Goal: Task Accomplishment & Management: Manage account settings

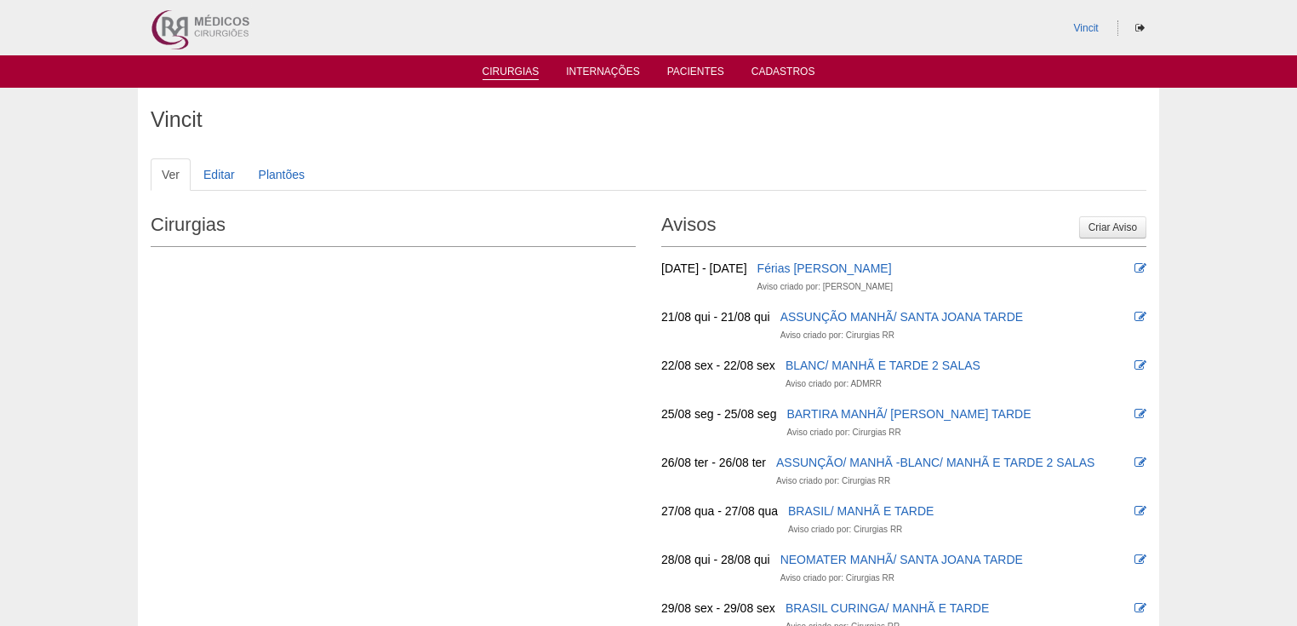
click at [507, 71] on link "Cirurgias" at bounding box center [511, 73] width 57 height 14
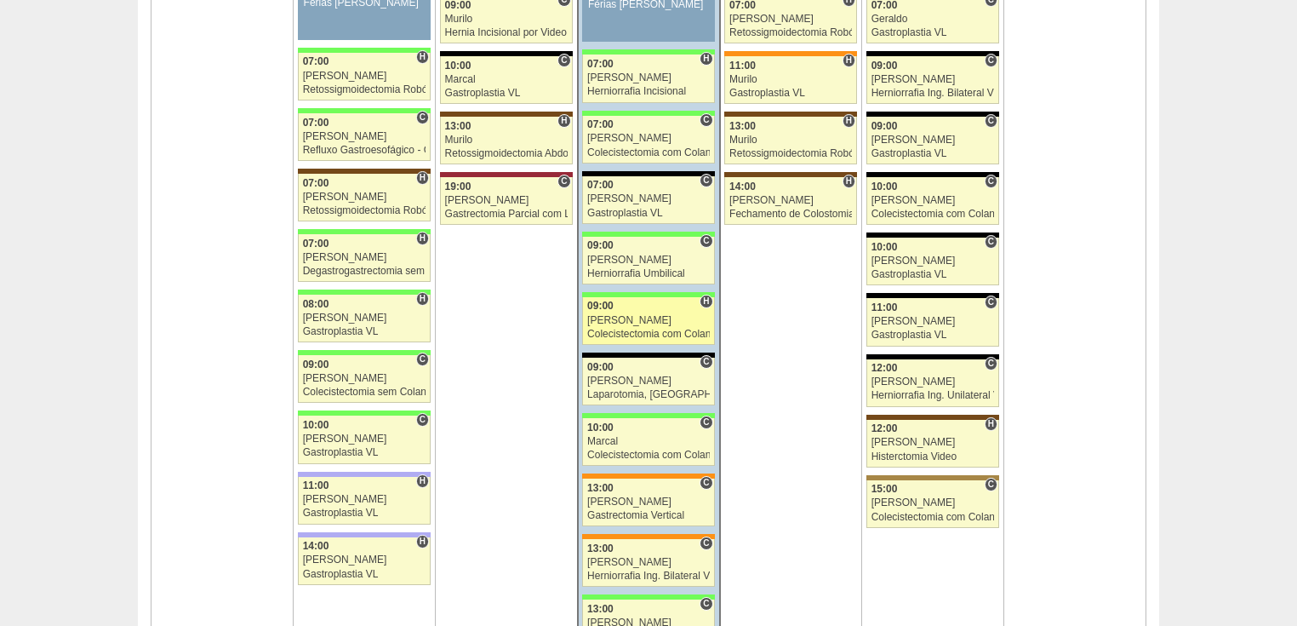
scroll to position [2724, 0]
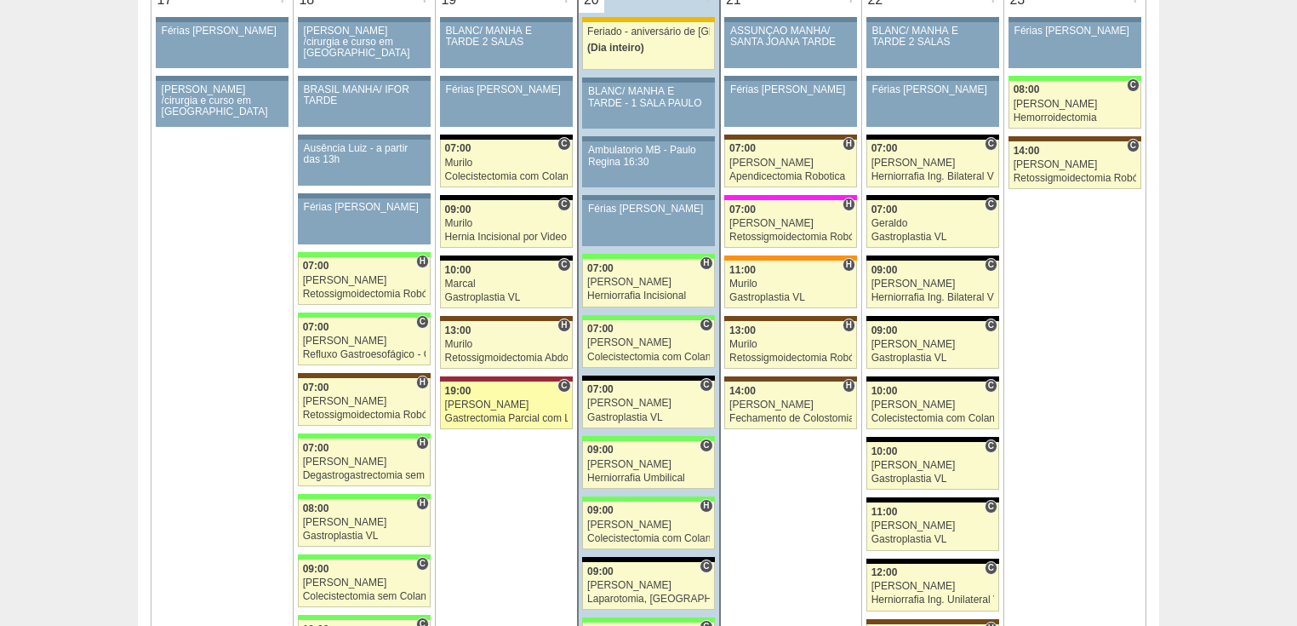
click at [480, 413] on div "Gastrectomia Parcial com Linfadenectomia" at bounding box center [506, 418] width 123 height 11
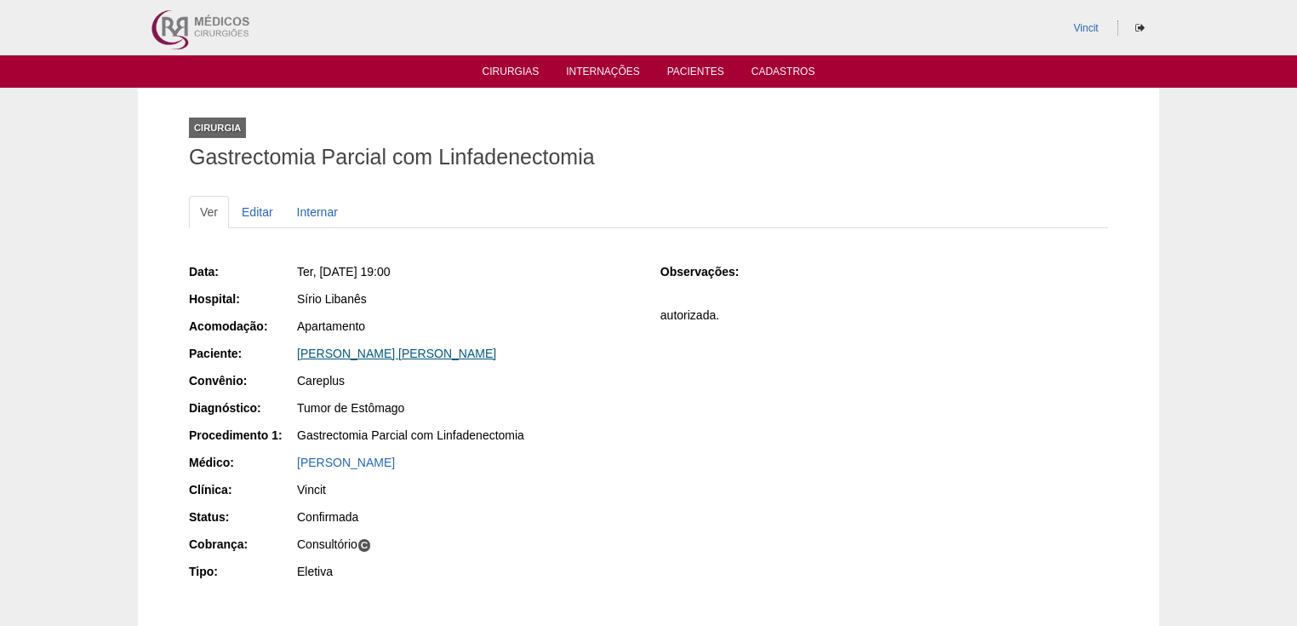
click at [392, 353] on link "[PERSON_NAME]" at bounding box center [396, 353] width 199 height 14
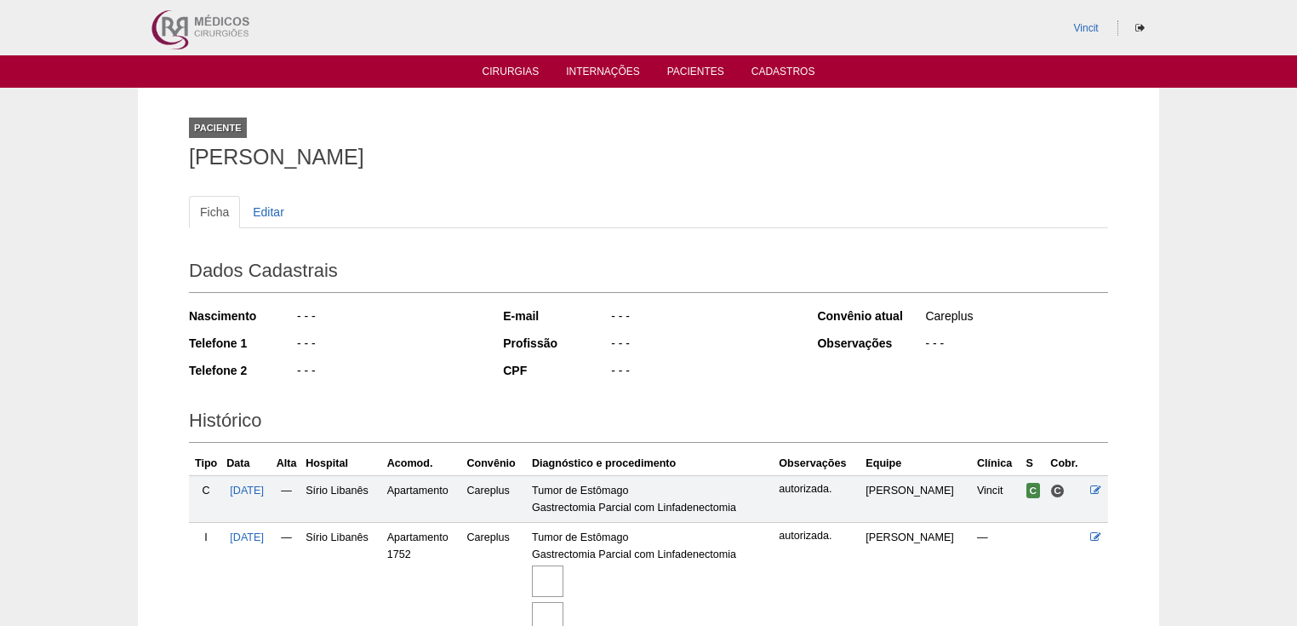
scroll to position [160, 0]
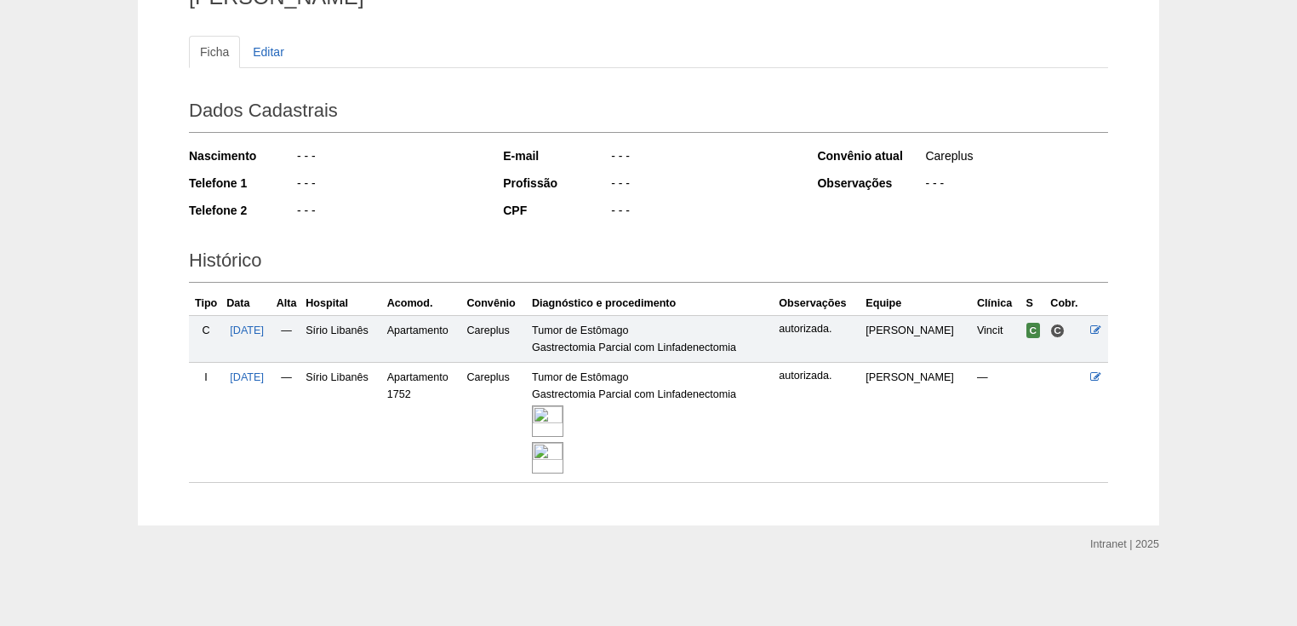
click at [563, 409] on img at bounding box center [547, 420] width 31 height 31
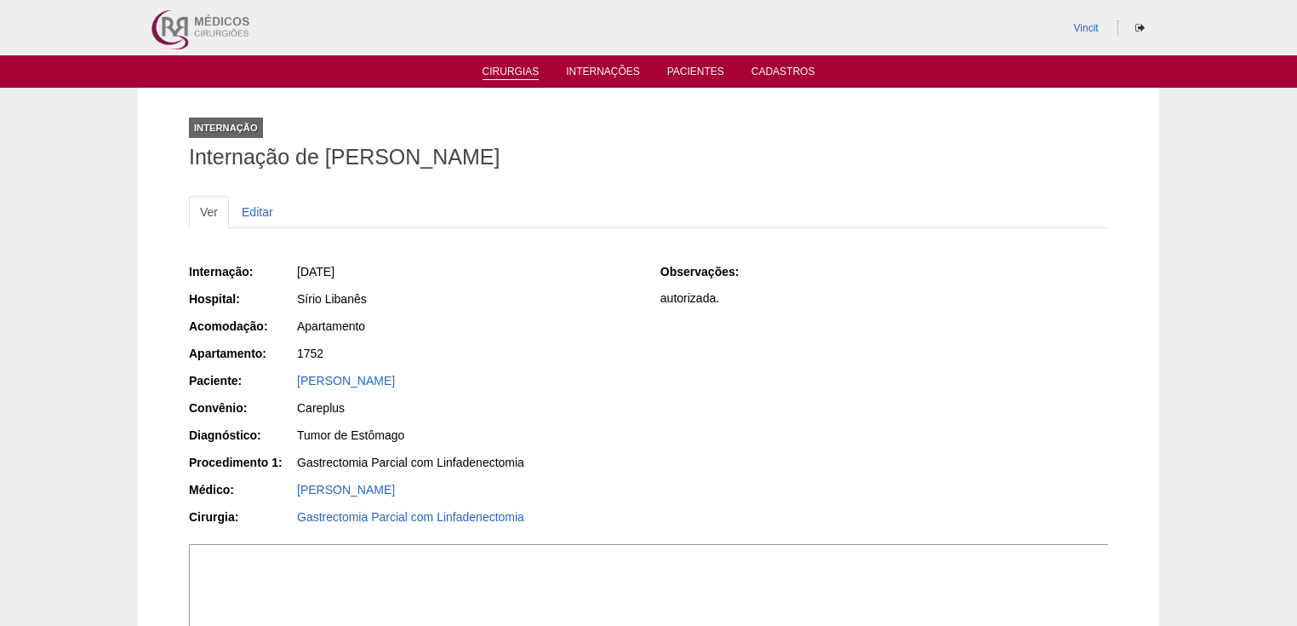
click at [504, 72] on link "Cirurgias" at bounding box center [511, 73] width 57 height 14
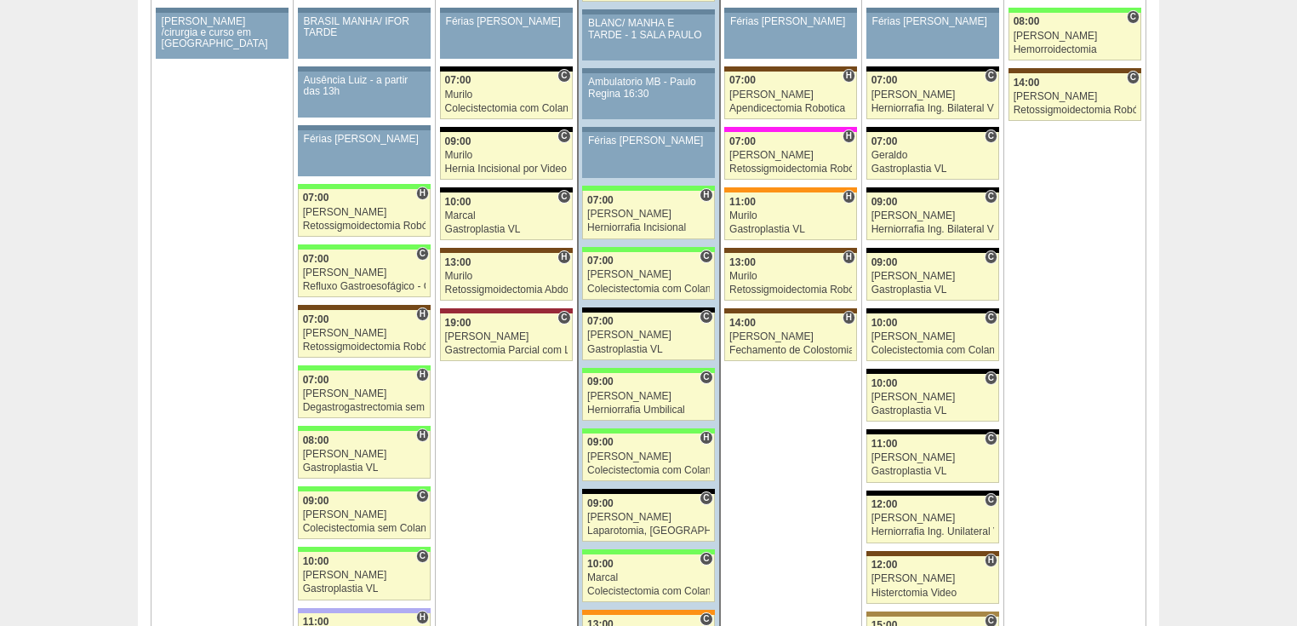
scroll to position [2996, 0]
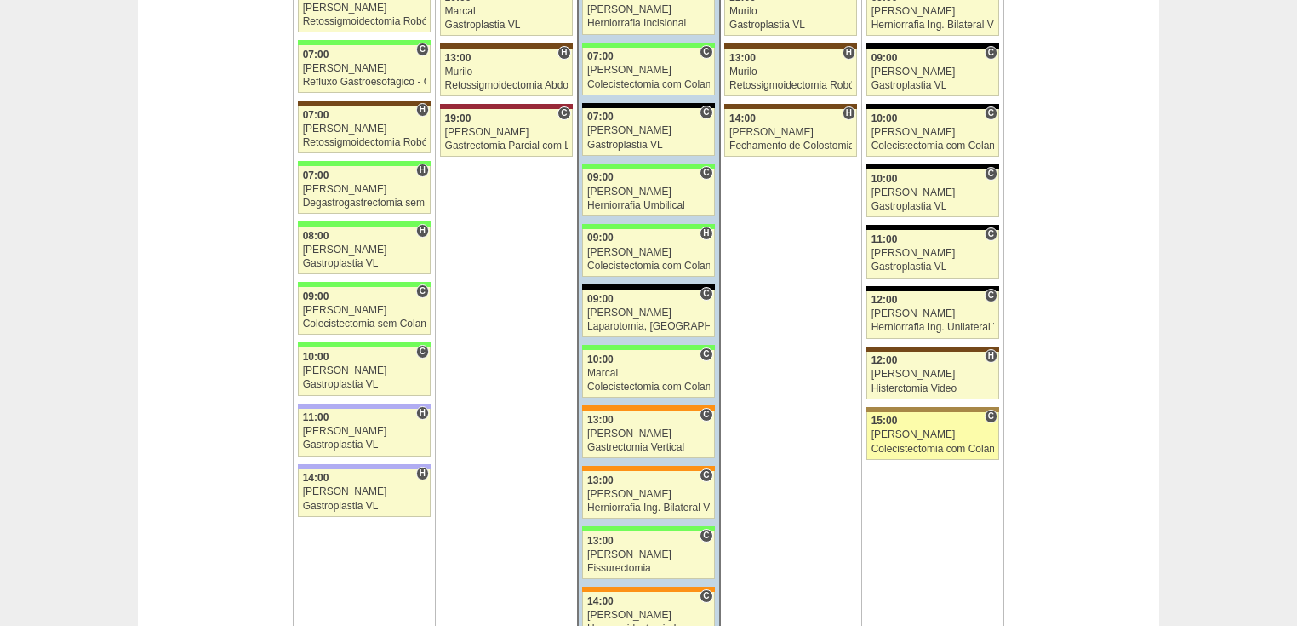
click at [901, 443] on div "Colecistectomia com Colangiografia VL" at bounding box center [933, 448] width 123 height 11
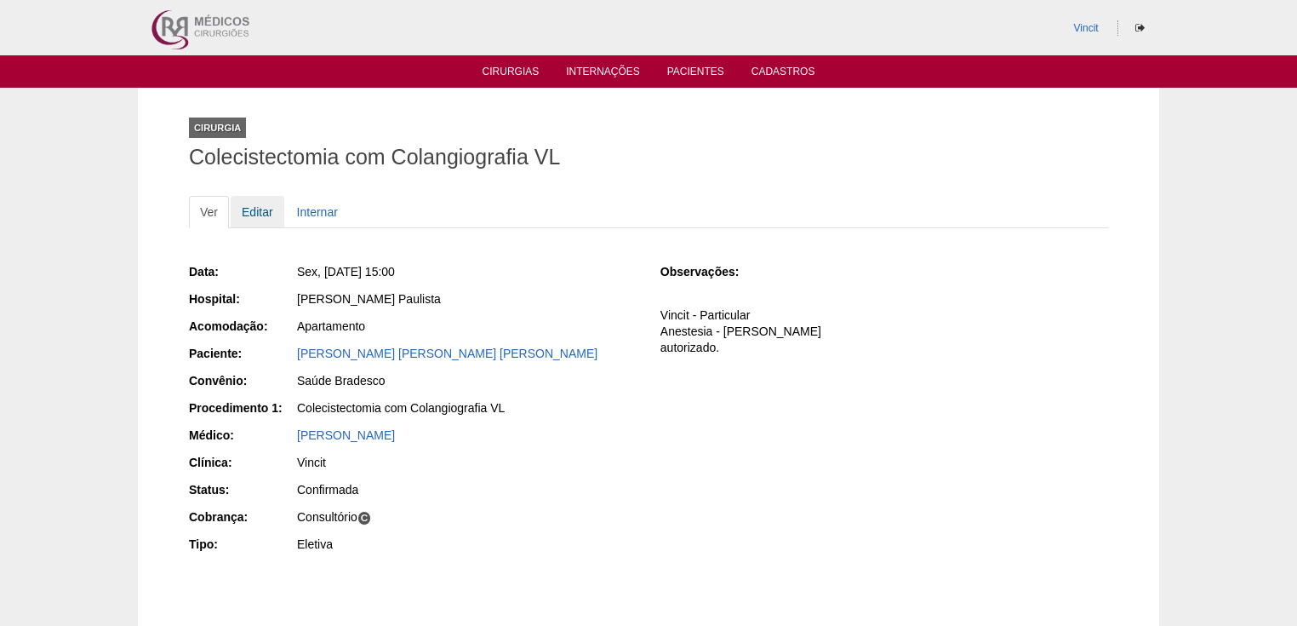
click at [260, 217] on link "Editar" at bounding box center [258, 212] width 54 height 32
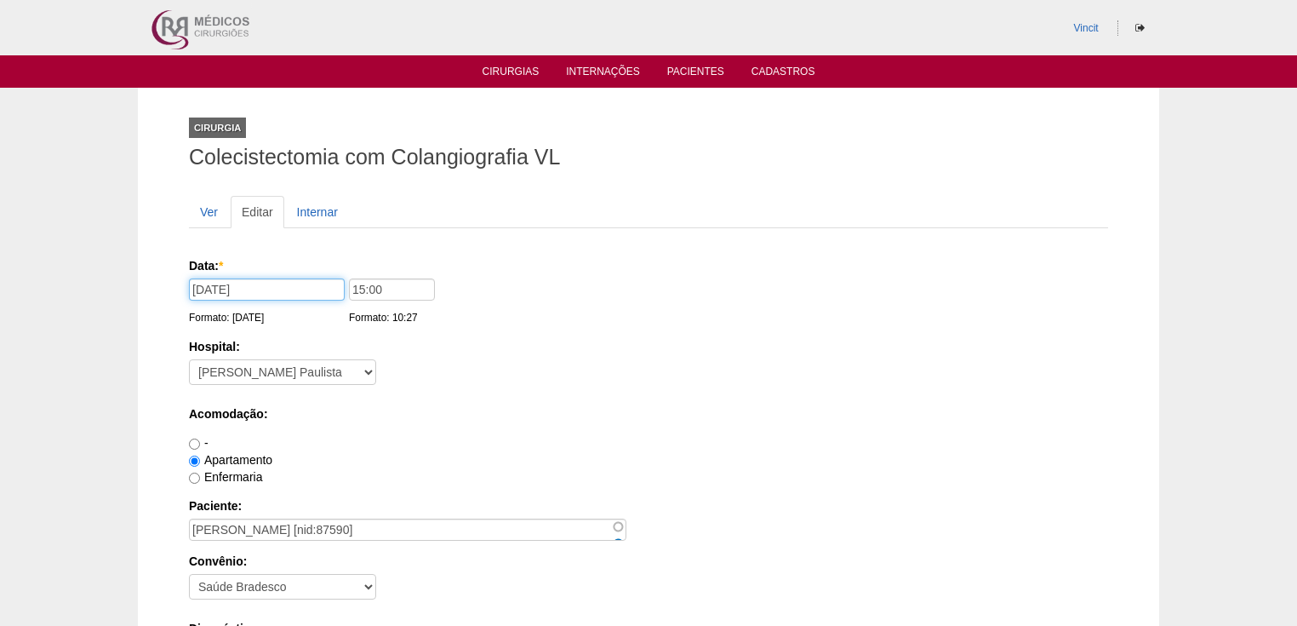
click at [300, 283] on input "22/08/2025" at bounding box center [267, 289] width 156 height 22
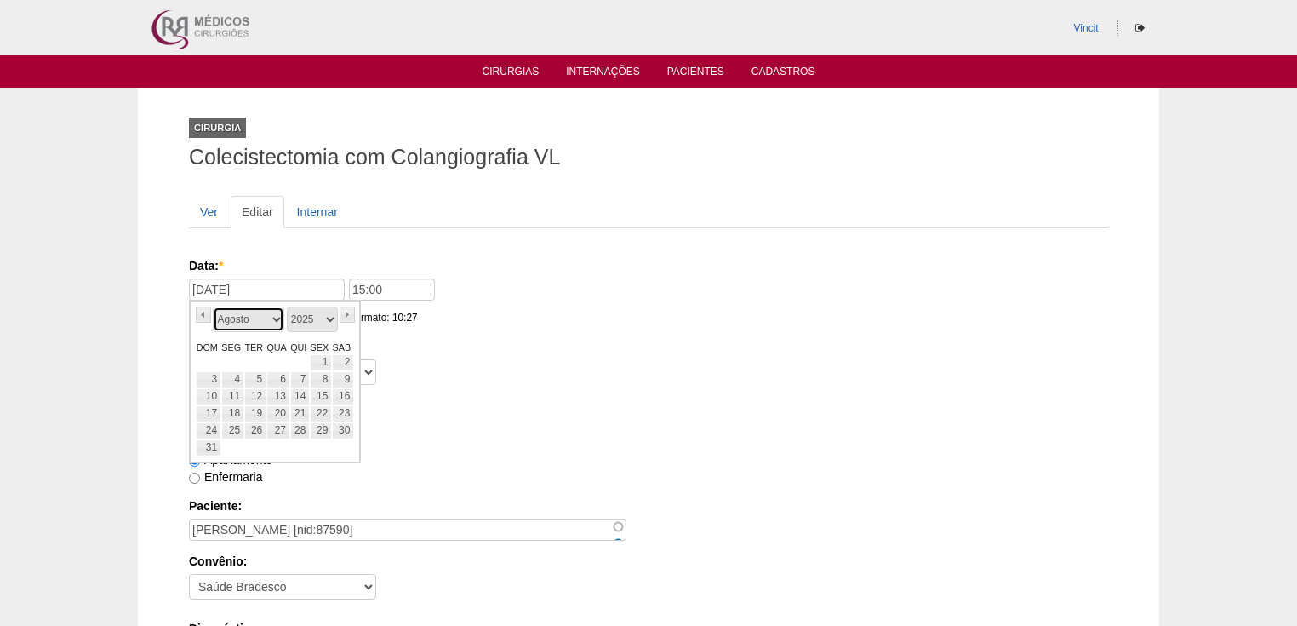
click at [275, 320] on select "Janeiro Fevereiro Março Abril Maio Junho Julho Agosto Setembro Outubro Novembro…" at bounding box center [249, 319] width 72 height 26
click at [259, 377] on link "9" at bounding box center [255, 379] width 22 height 17
type input "09/09/2025"
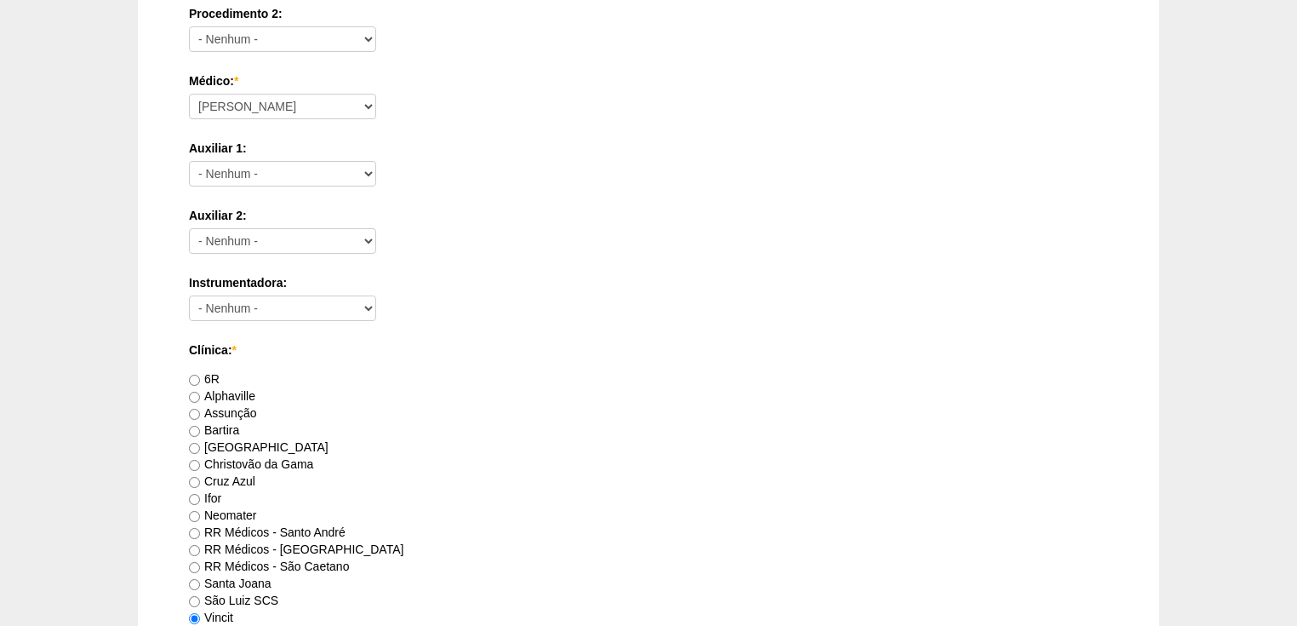
scroll to position [1090, 0]
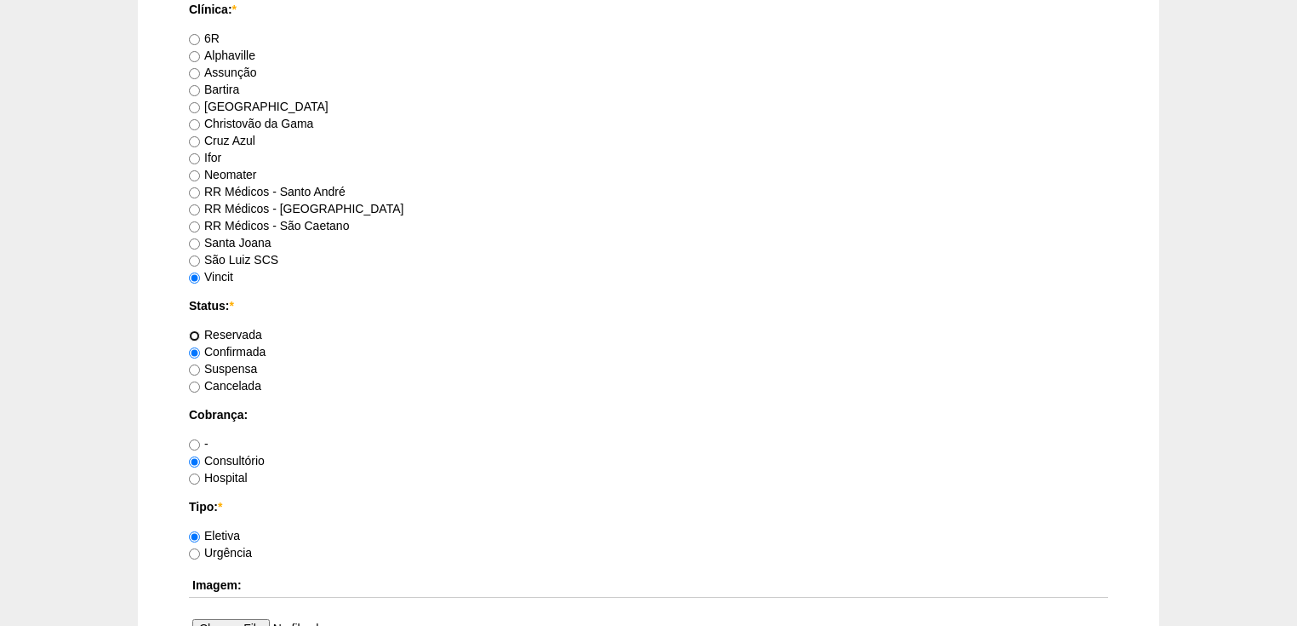
click at [197, 330] on input "Reservada" at bounding box center [194, 335] width 11 height 11
radio input "true"
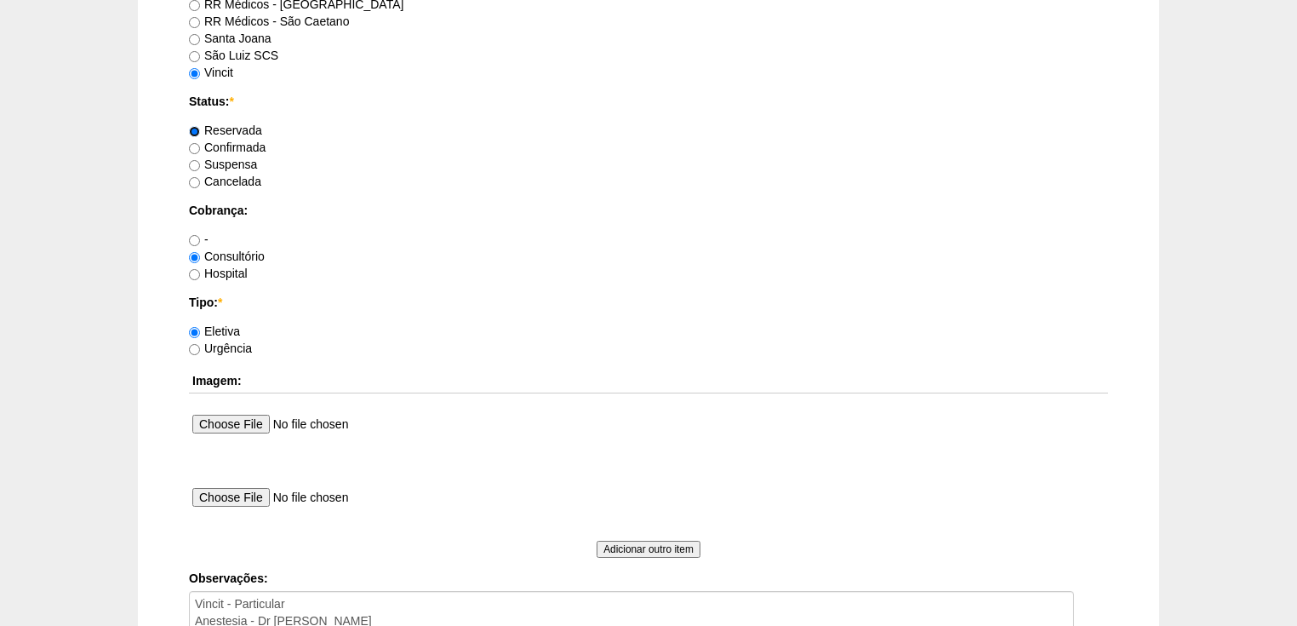
scroll to position [1564, 0]
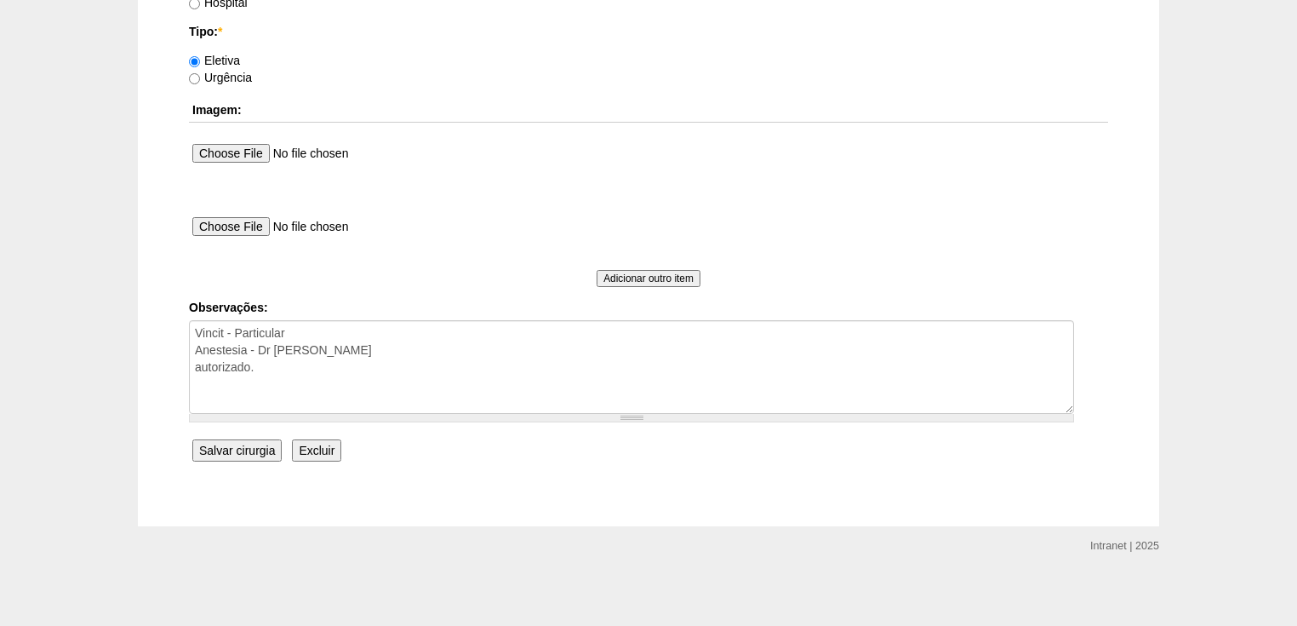
click at [226, 443] on input "Salvar cirurgia" at bounding box center [236, 450] width 89 height 22
